Goal: Navigation & Orientation: Find specific page/section

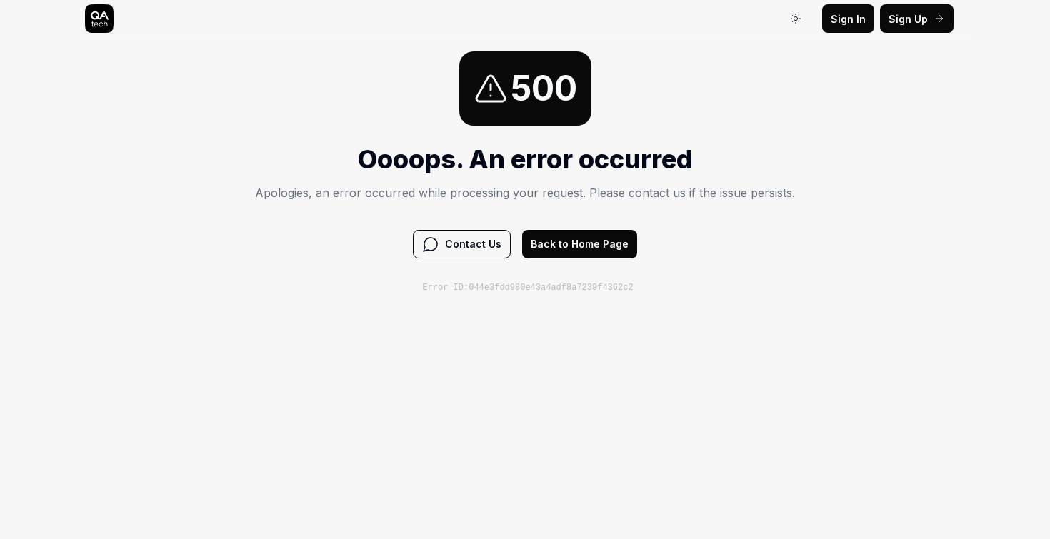
click at [613, 240] on button "Back to Home Page" at bounding box center [579, 244] width 115 height 29
click at [561, 242] on button "Back to Home Page" at bounding box center [579, 244] width 115 height 29
